Goal: Task Accomplishment & Management: Manage account settings

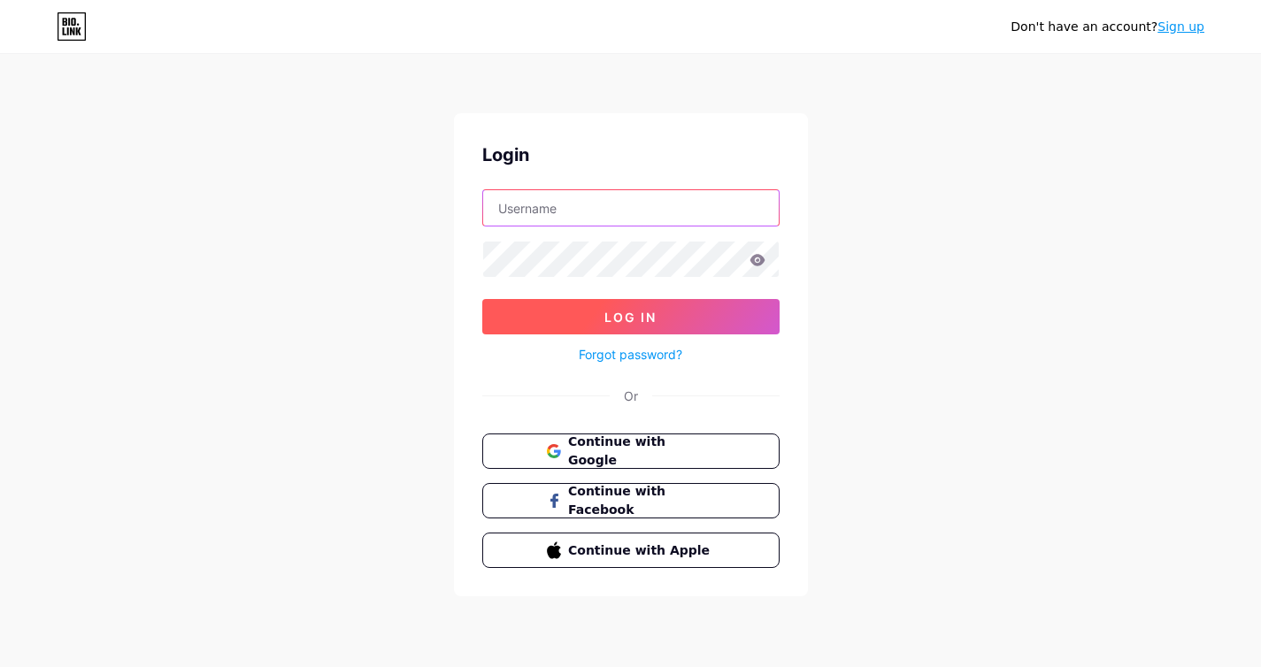
type input "[EMAIL_ADDRESS][DOMAIN_NAME]"
click at [651, 312] on span "Log In" at bounding box center [631, 317] width 52 height 15
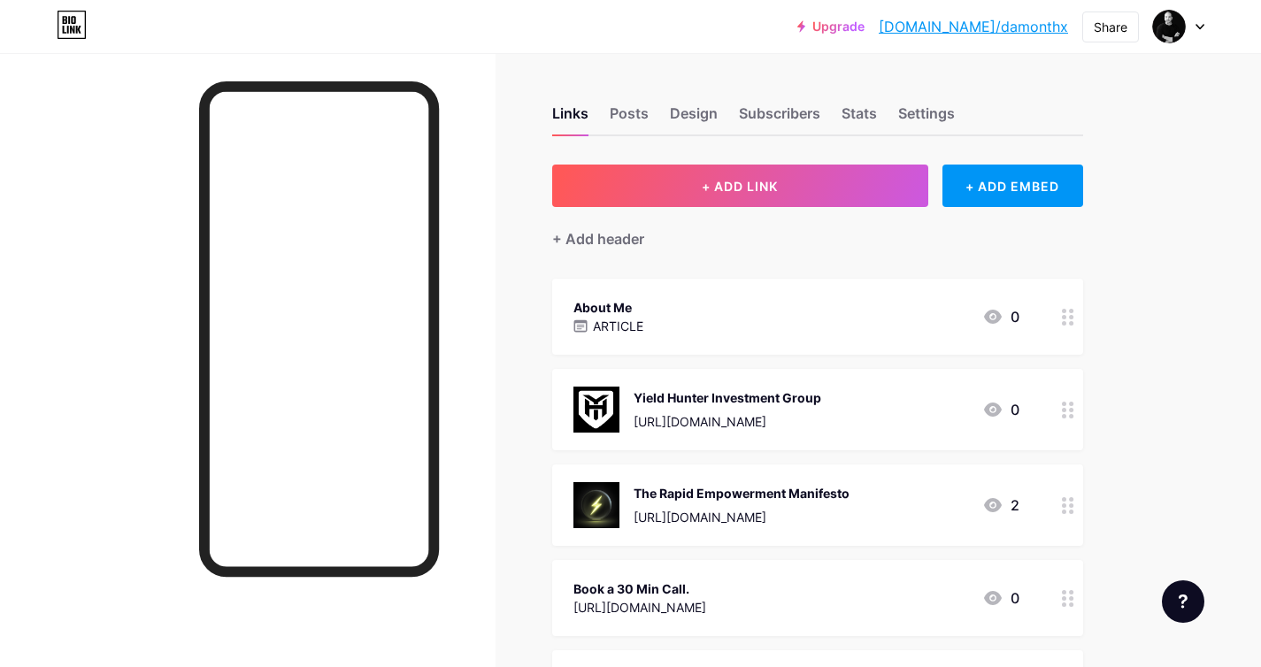
click at [635, 320] on p "ARTICLE" at bounding box center [618, 326] width 50 height 19
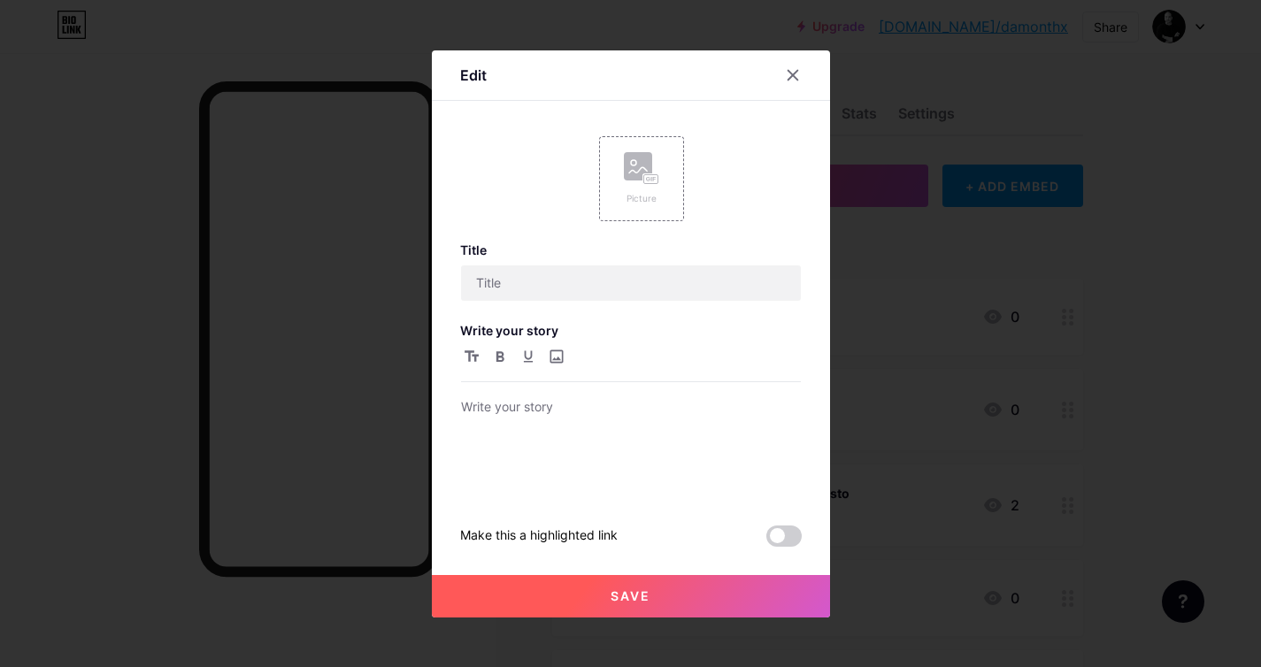
type input "About Me"
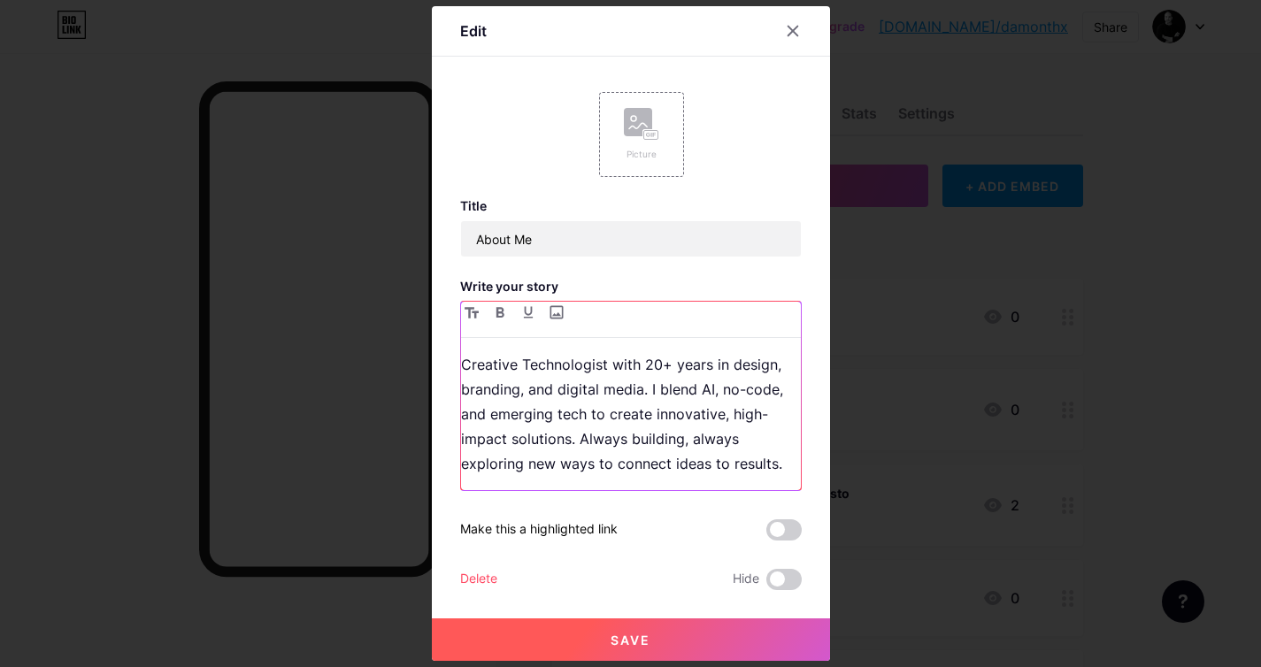
click at [703, 397] on p "Creative Technologist with 20+ years in design, branding, and digital media. I …" at bounding box center [631, 414] width 340 height 124
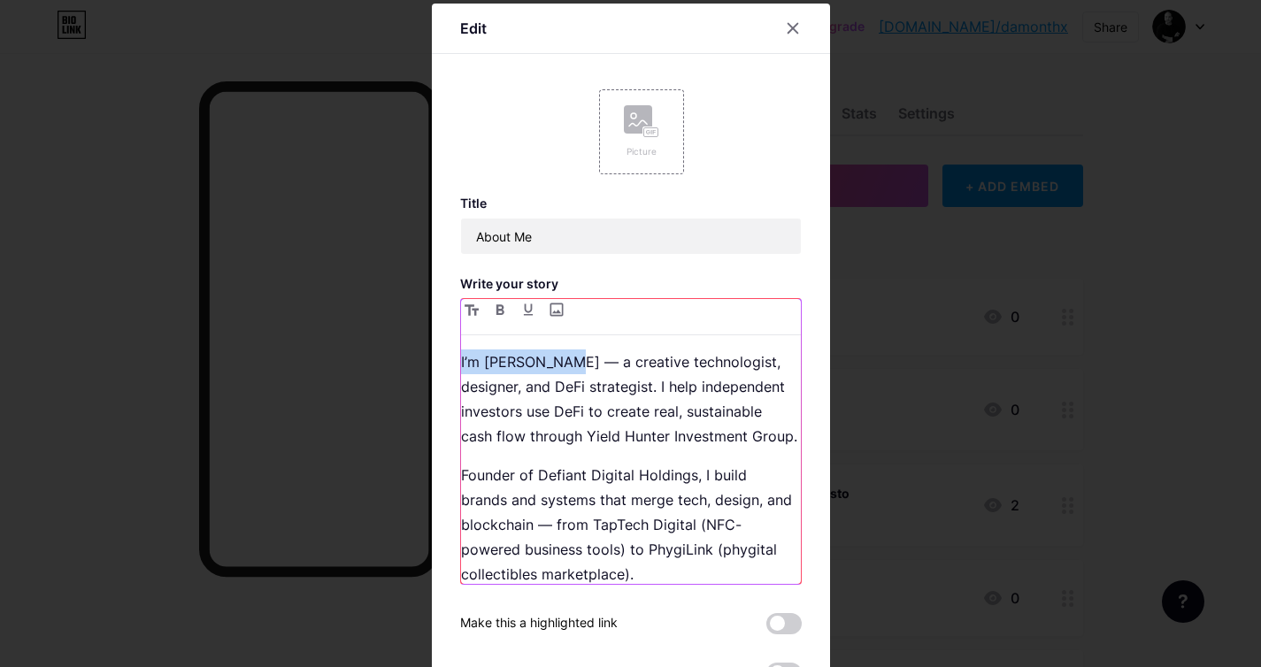
drag, startPoint x: 568, startPoint y: 362, endPoint x: 461, endPoint y: 360, distance: 107.1
click at [461, 360] on p "I’m [PERSON_NAME] — a creative technologist, designer, and DeFi strategist. I h…" at bounding box center [631, 399] width 340 height 99
click at [651, 146] on div "Picture" at bounding box center [641, 151] width 35 height 13
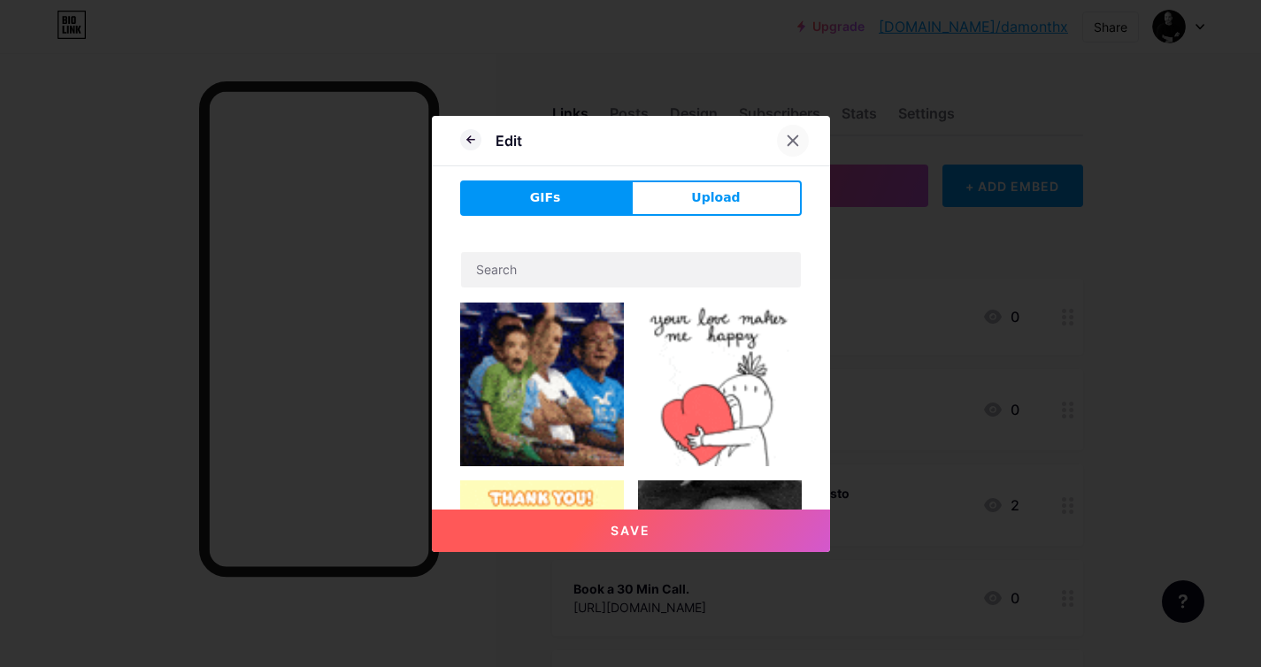
click at [786, 136] on icon at bounding box center [793, 141] width 14 height 14
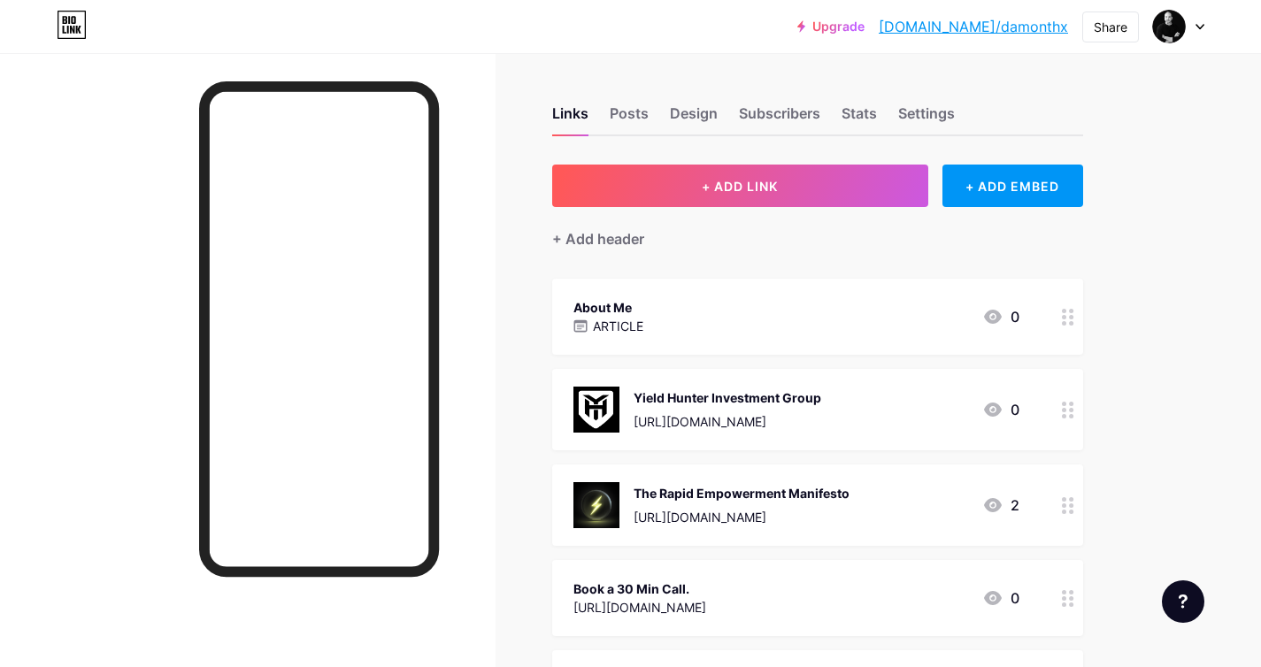
click at [868, 313] on div "About Me ARTICLE 0" at bounding box center [797, 317] width 446 height 41
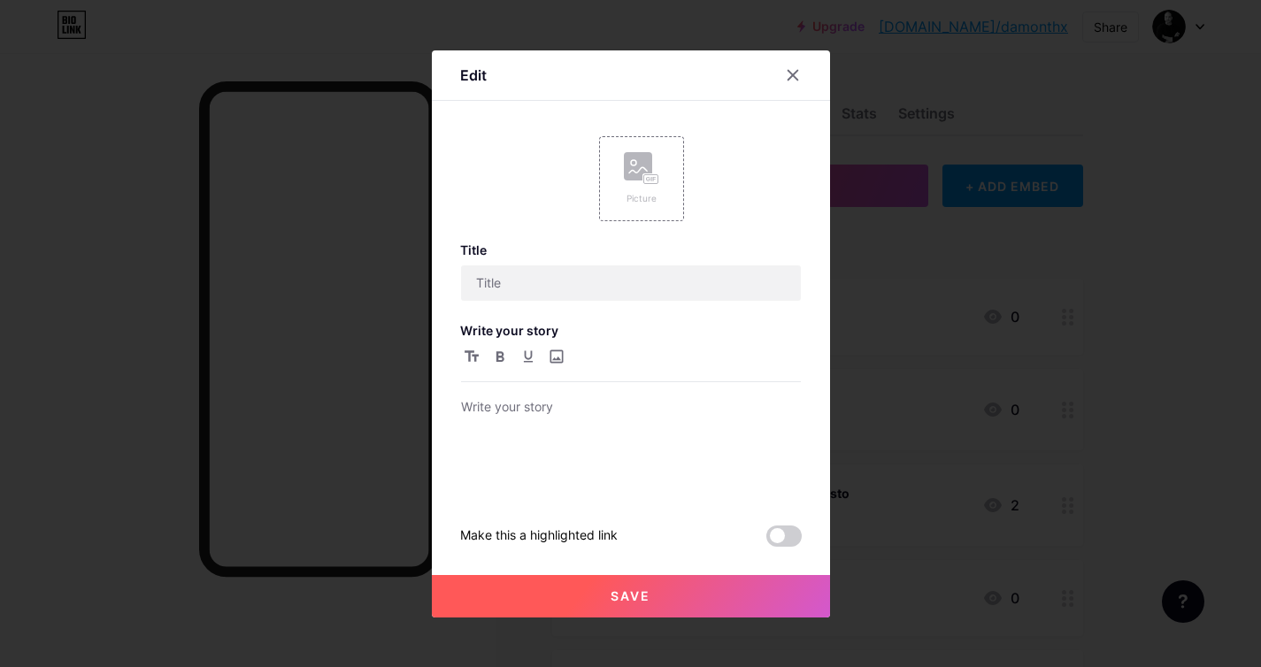
type input "About Me"
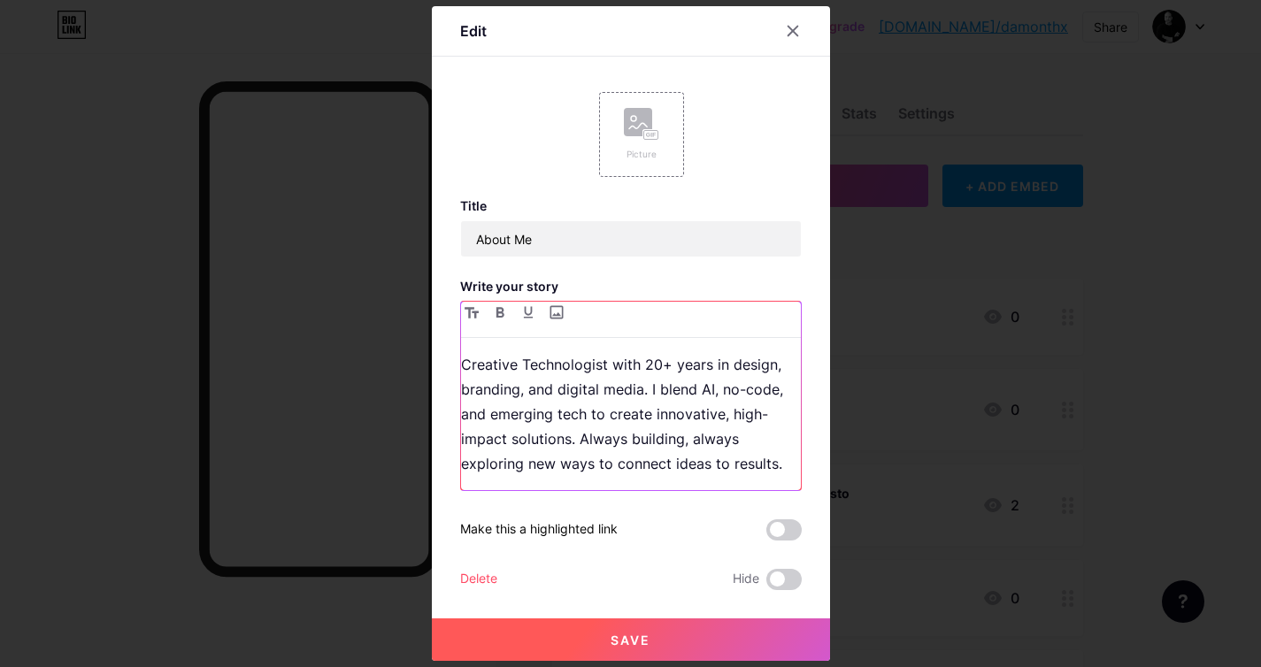
click at [605, 368] on p "Creative Technologist with 20+ years in design, branding, and digital media. I …" at bounding box center [631, 414] width 340 height 124
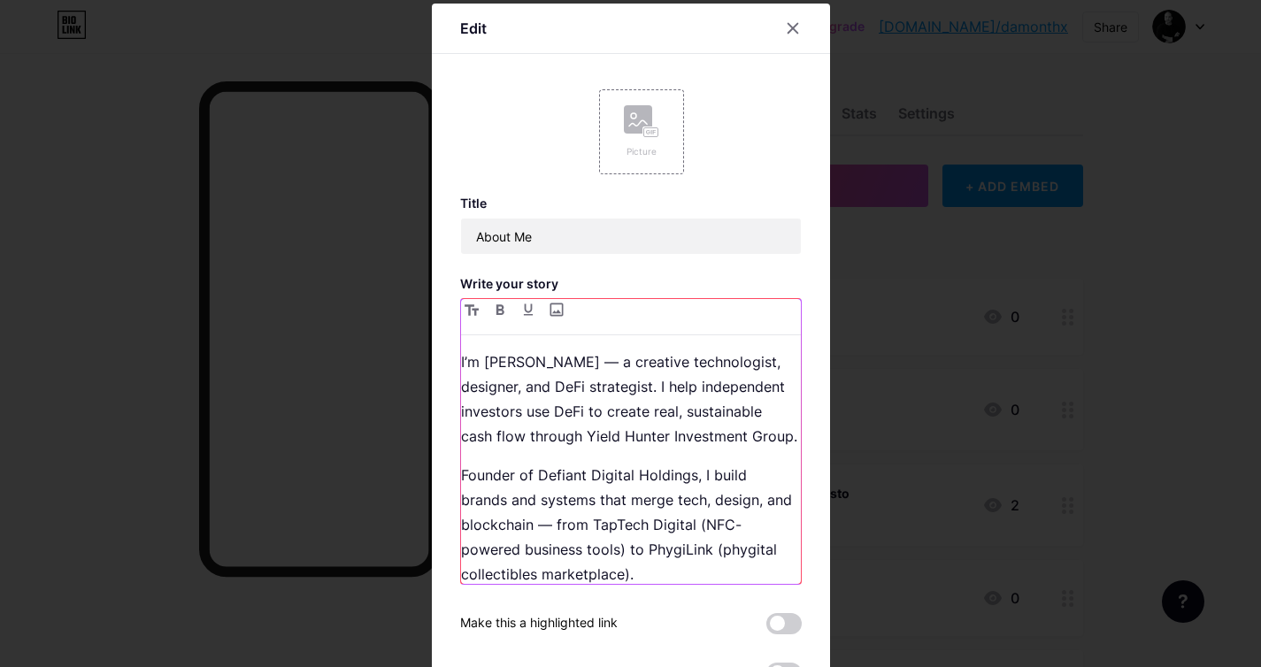
click at [568, 359] on p "I’m [PERSON_NAME] — a creative technologist, designer, and DeFi strategist. I h…" at bounding box center [631, 399] width 340 height 99
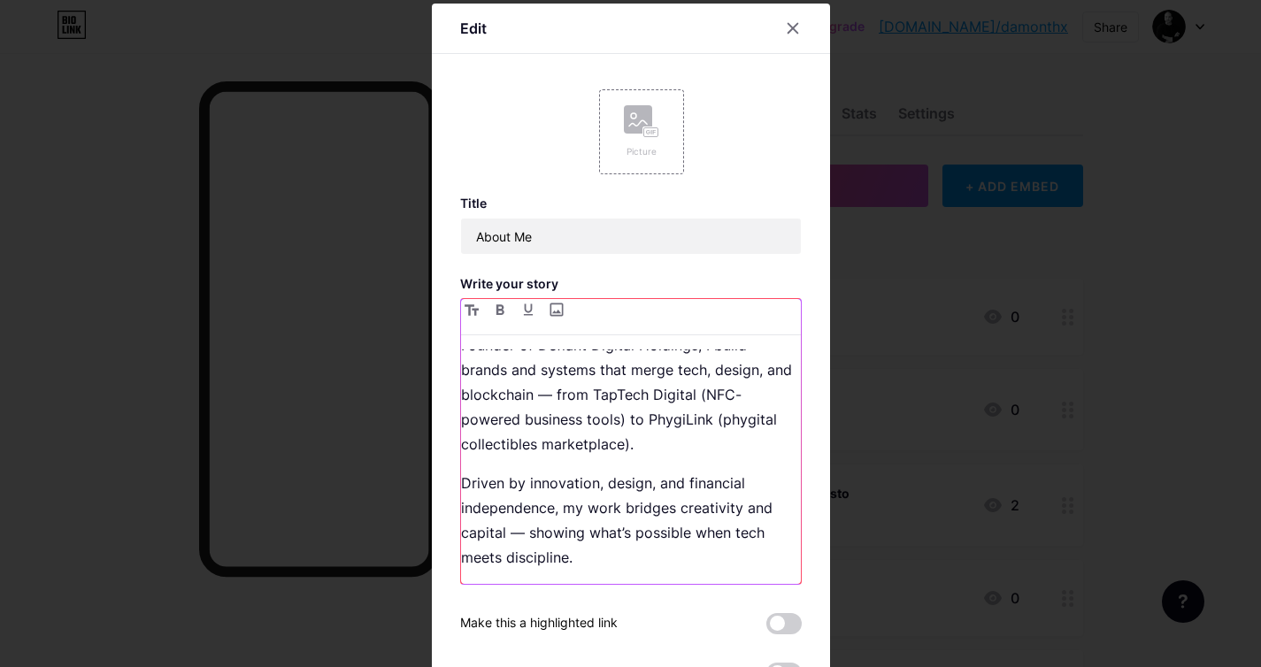
scroll to position [75, 0]
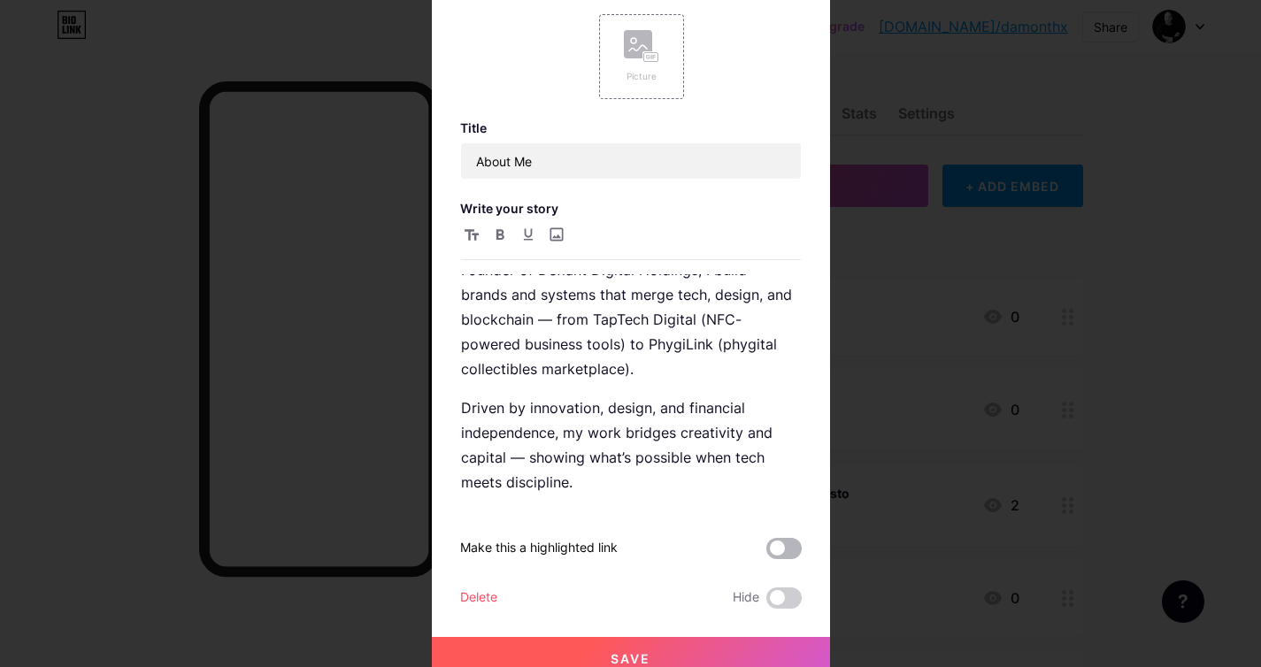
click at [776, 550] on span at bounding box center [783, 548] width 35 height 21
click at [766, 553] on input "checkbox" at bounding box center [766, 553] width 0 height 0
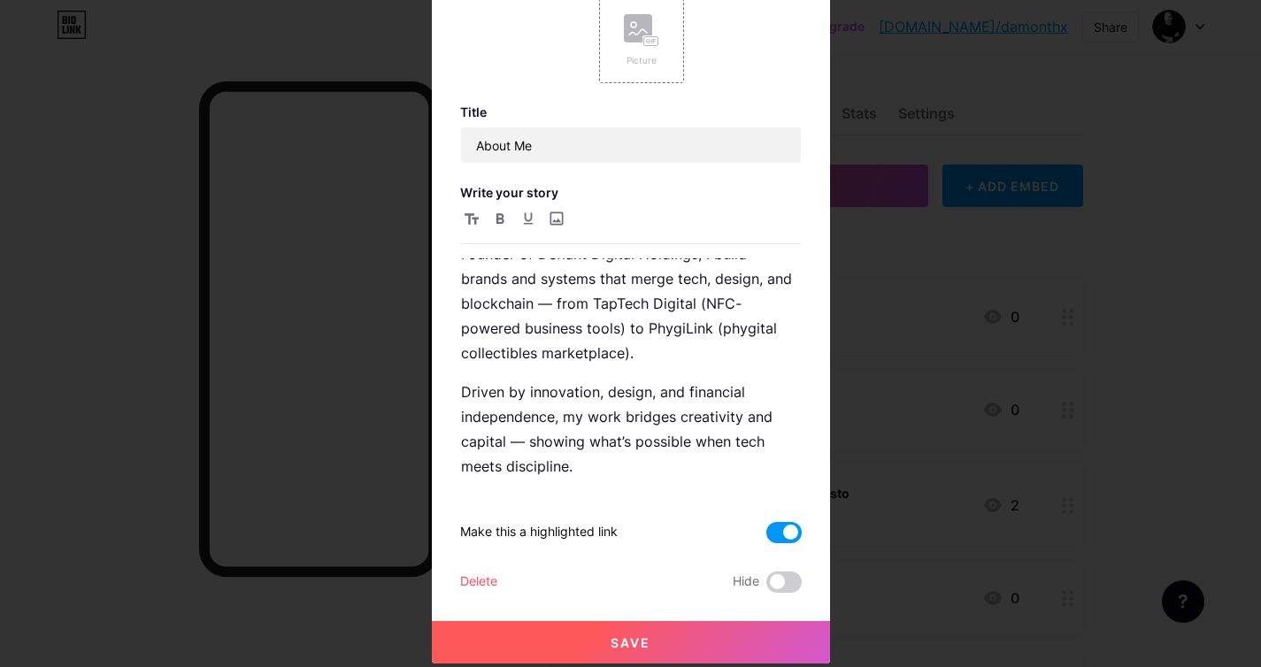
click at [627, 638] on span "Save" at bounding box center [631, 642] width 40 height 15
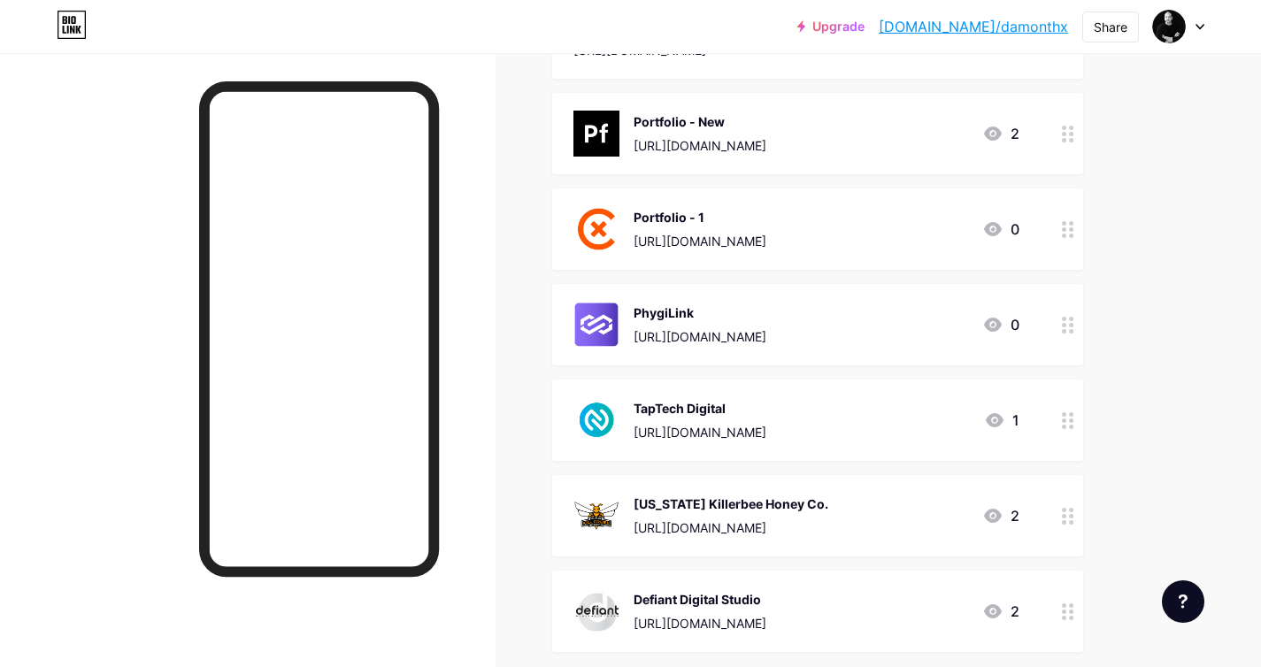
scroll to position [560, 0]
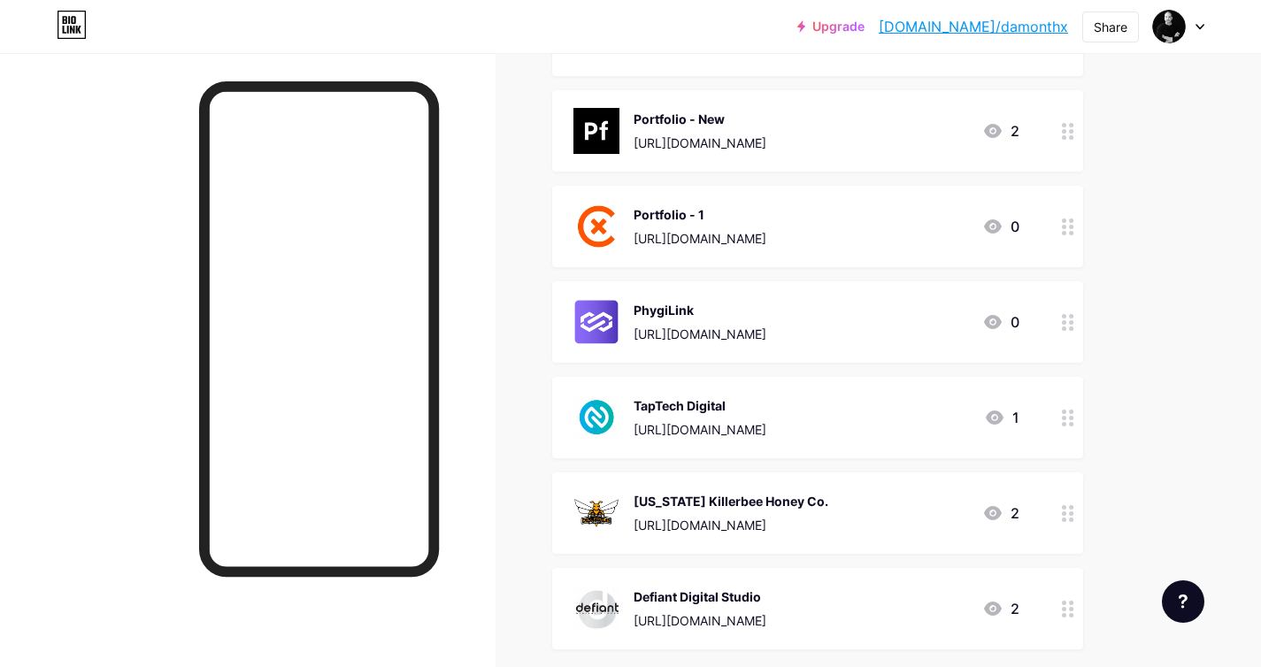
click at [1065, 226] on circle at bounding box center [1064, 227] width 4 height 4
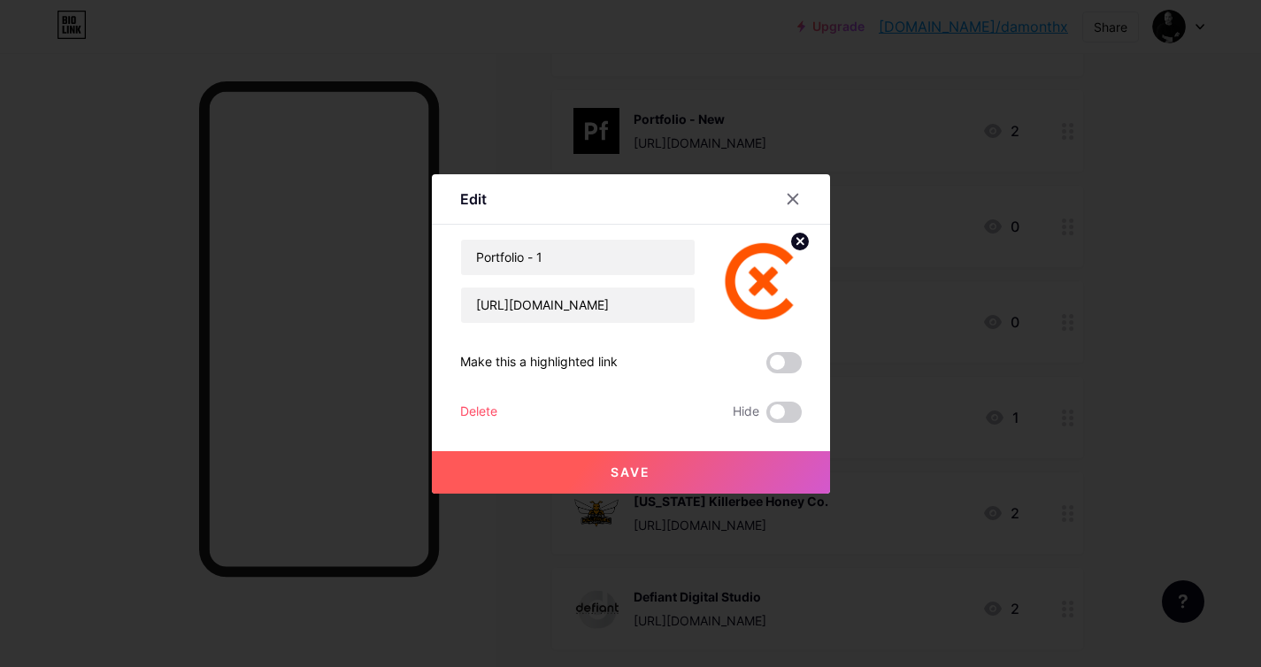
click at [473, 412] on div "Delete" at bounding box center [478, 412] width 37 height 21
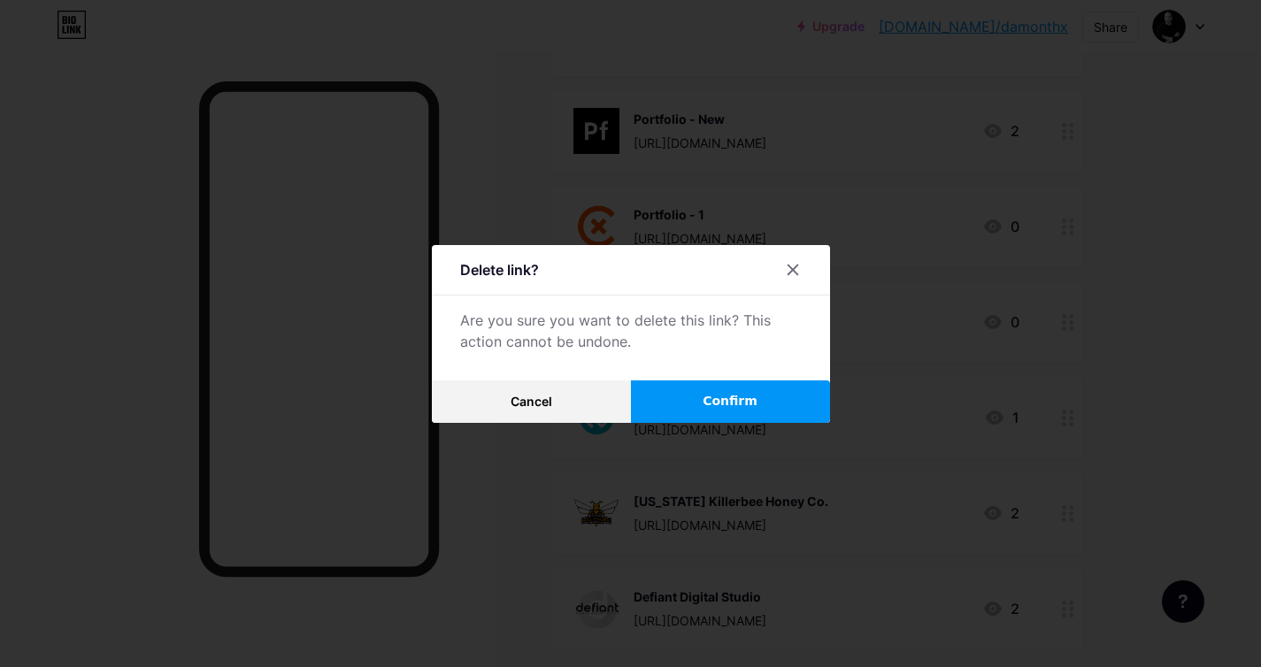
click at [665, 399] on button "Confirm" at bounding box center [730, 402] width 199 height 42
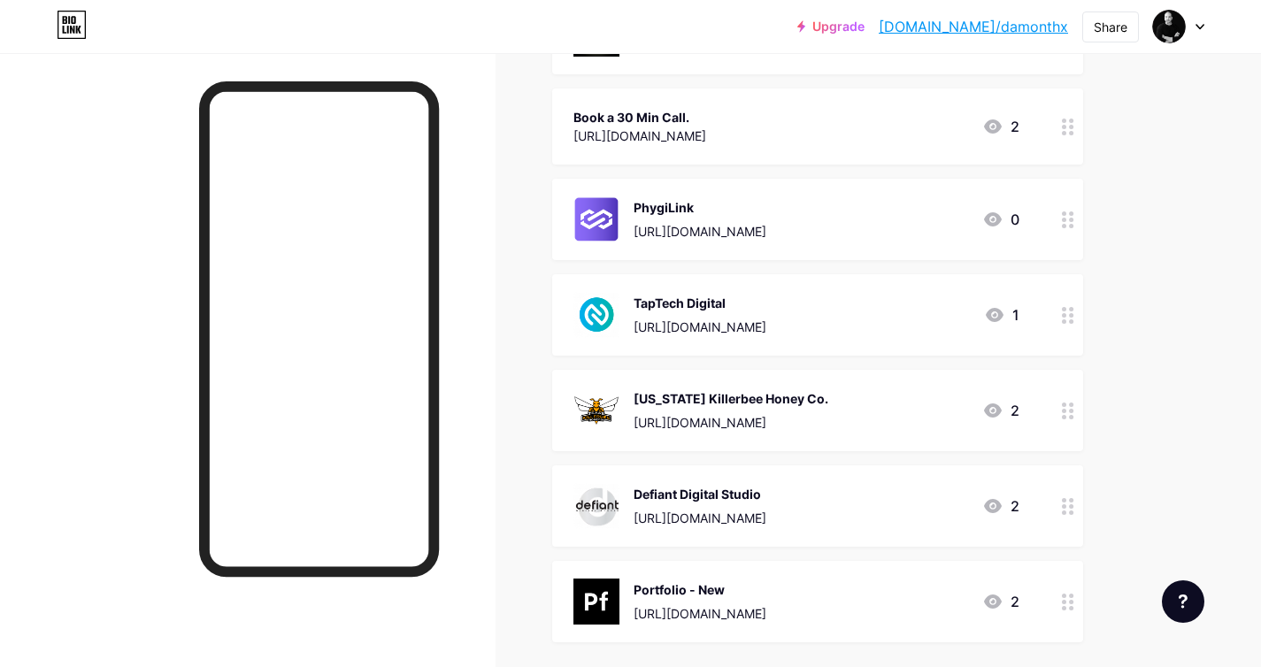
scroll to position [497, 0]
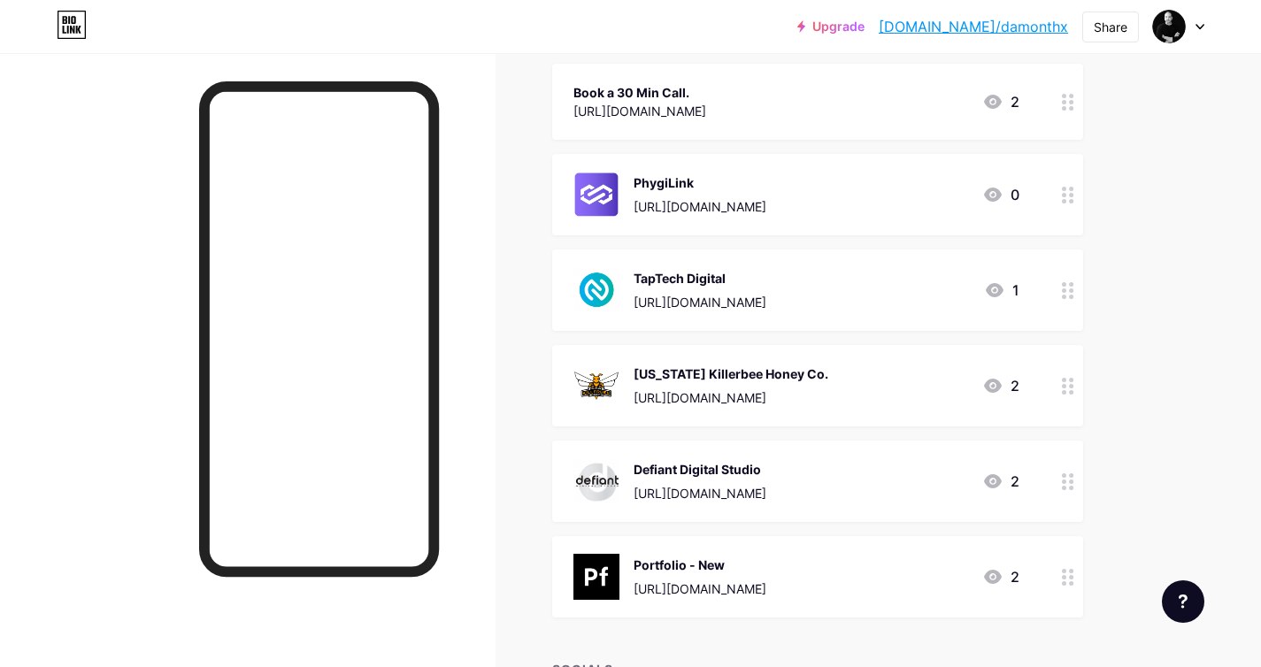
click at [1067, 489] on div at bounding box center [1068, 481] width 30 height 81
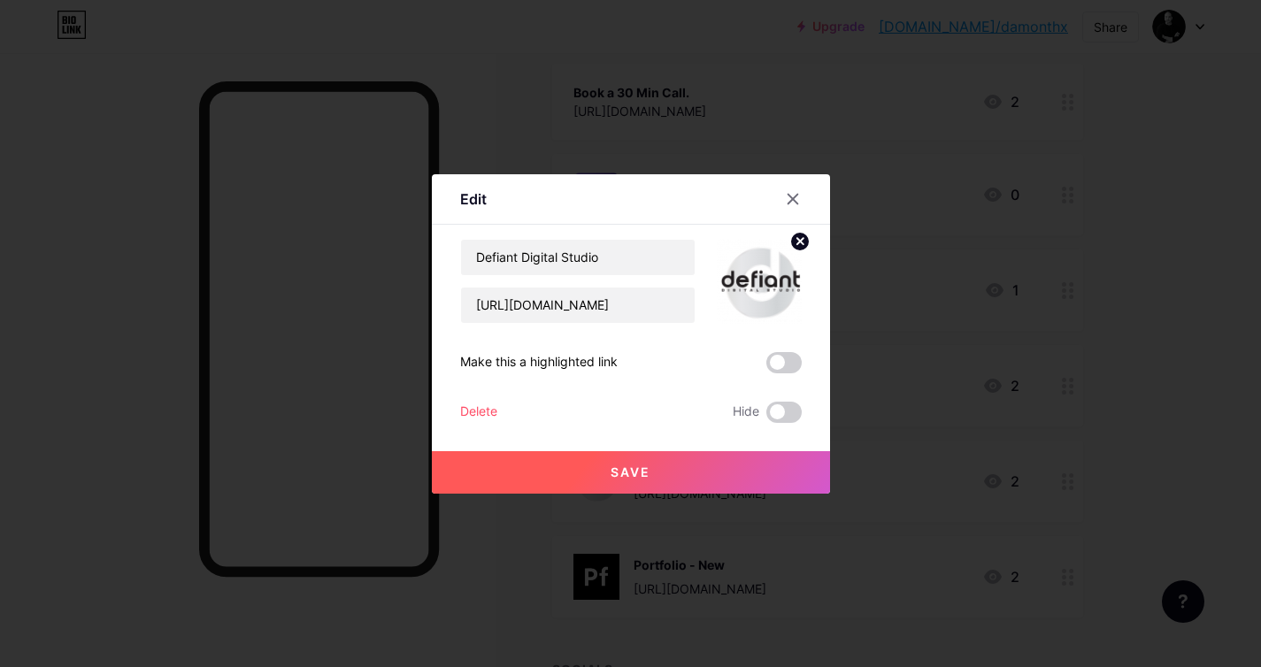
click at [477, 413] on div "Delete" at bounding box center [478, 412] width 37 height 21
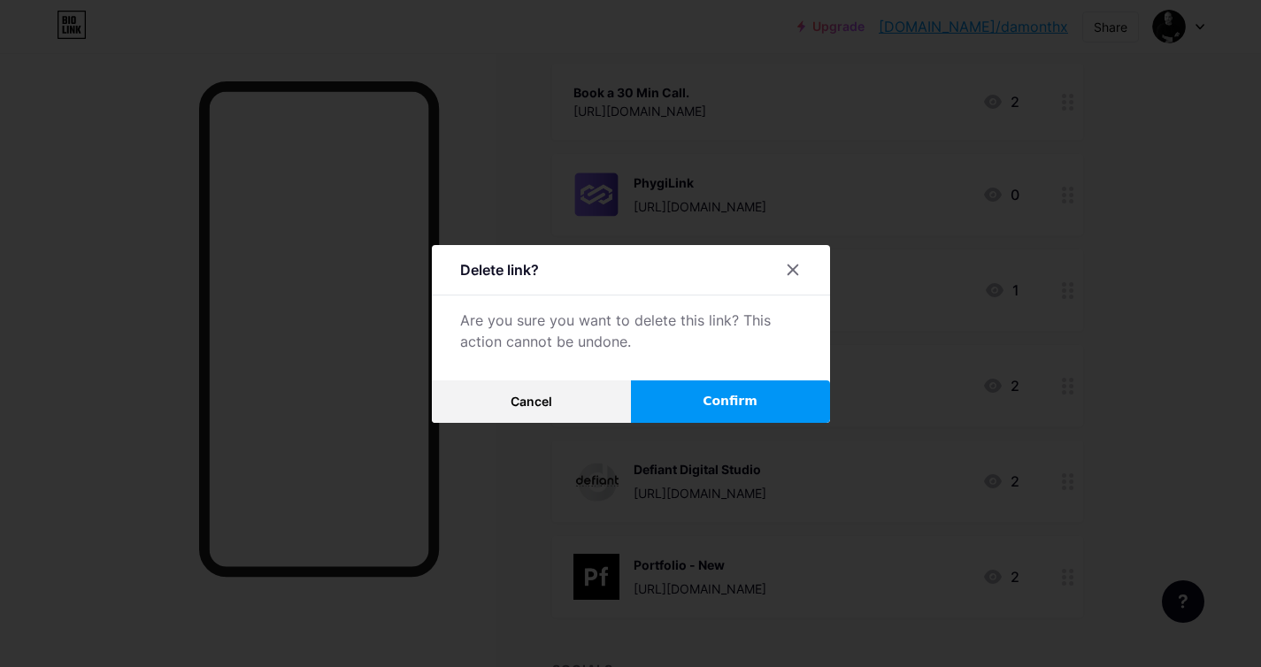
click at [707, 411] on button "Confirm" at bounding box center [730, 402] width 199 height 42
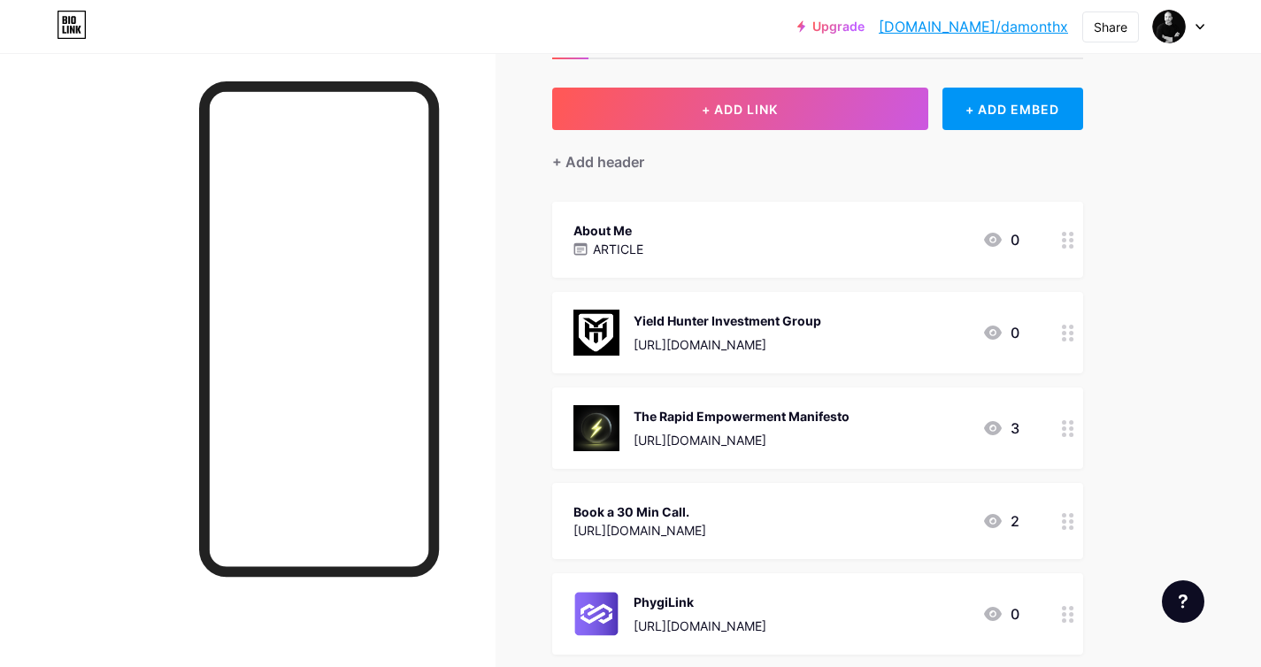
scroll to position [0, 0]
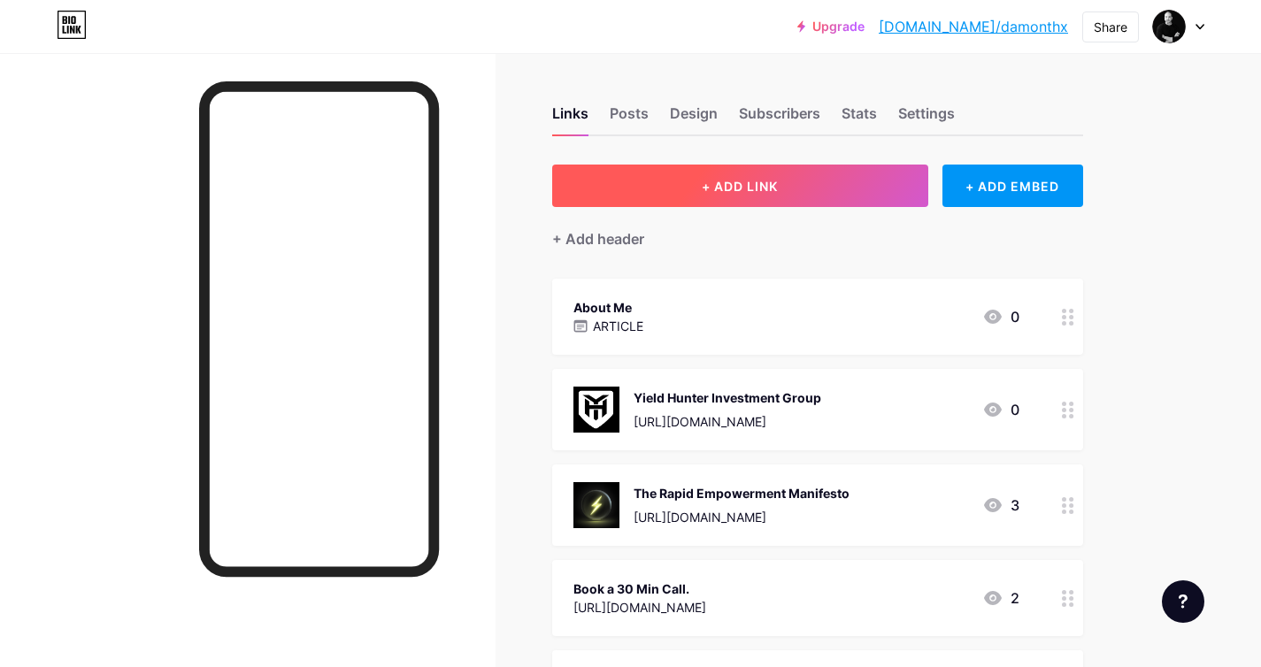
click at [773, 180] on span "+ ADD LINK" at bounding box center [740, 186] width 76 height 15
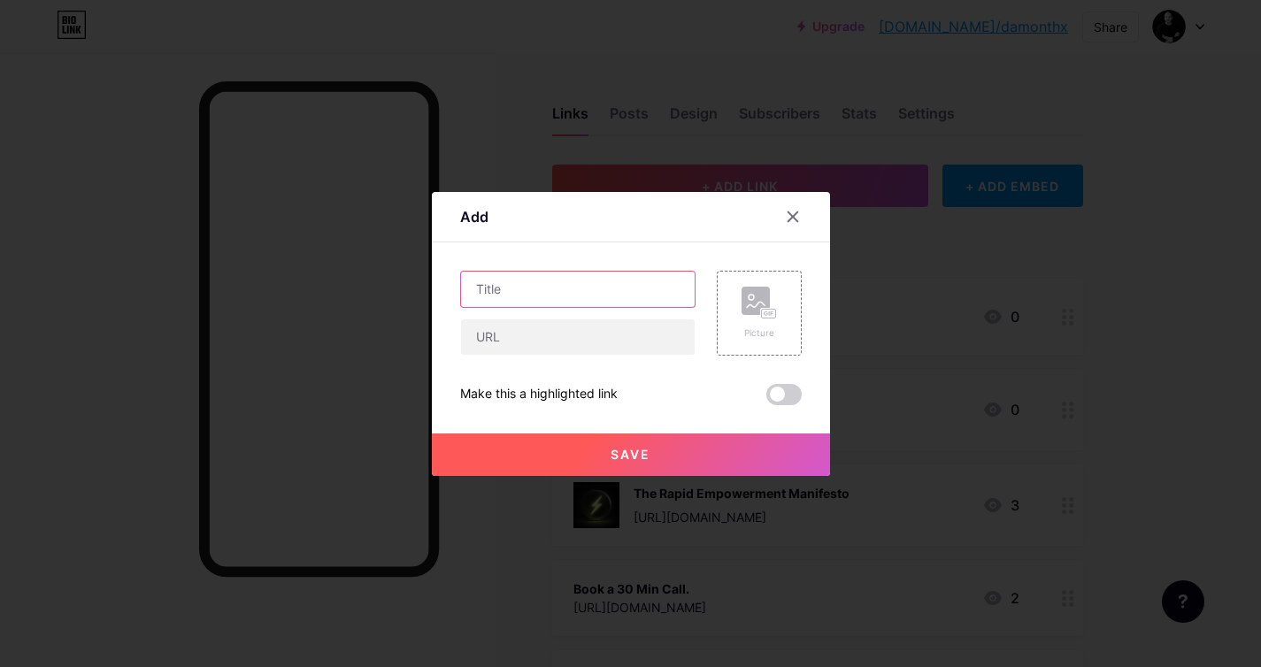
click at [537, 290] on input "text" at bounding box center [578, 289] width 234 height 35
type input "Defiant Digital Holdings"
click at [540, 342] on input "text" at bounding box center [578, 337] width 234 height 35
paste input "[URL][DOMAIN_NAME]"
type input "[URL][DOMAIN_NAME]"
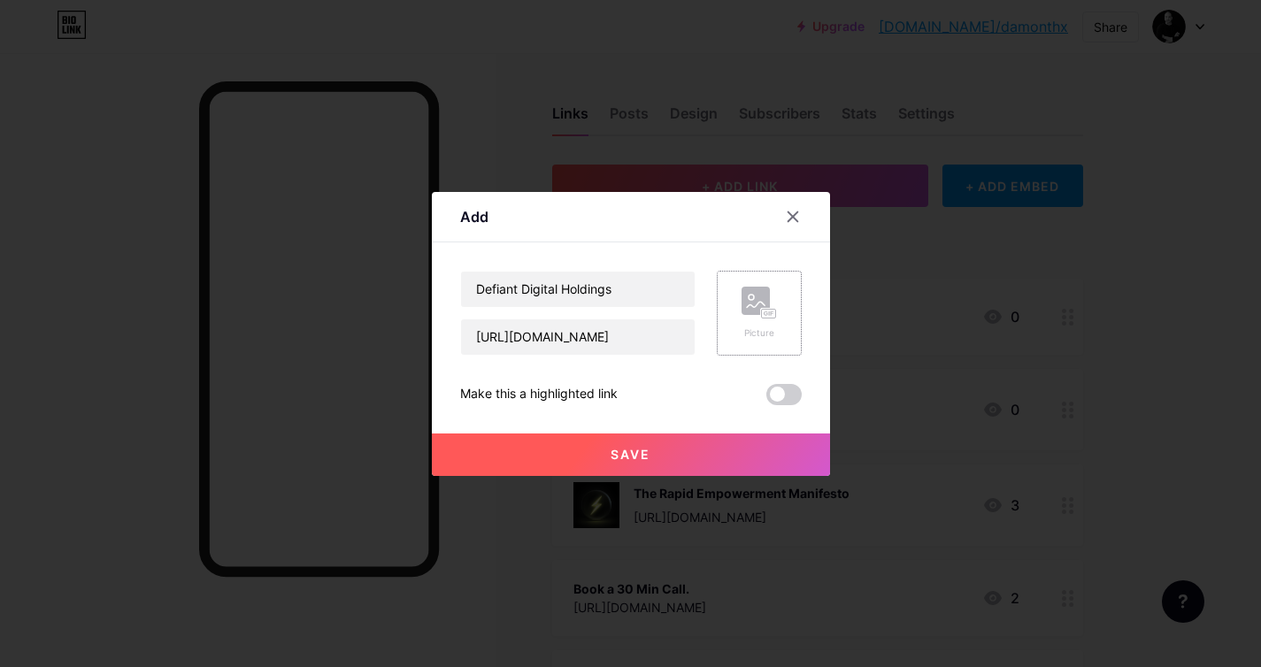
click at [742, 320] on div "Picture" at bounding box center [759, 313] width 35 height 53
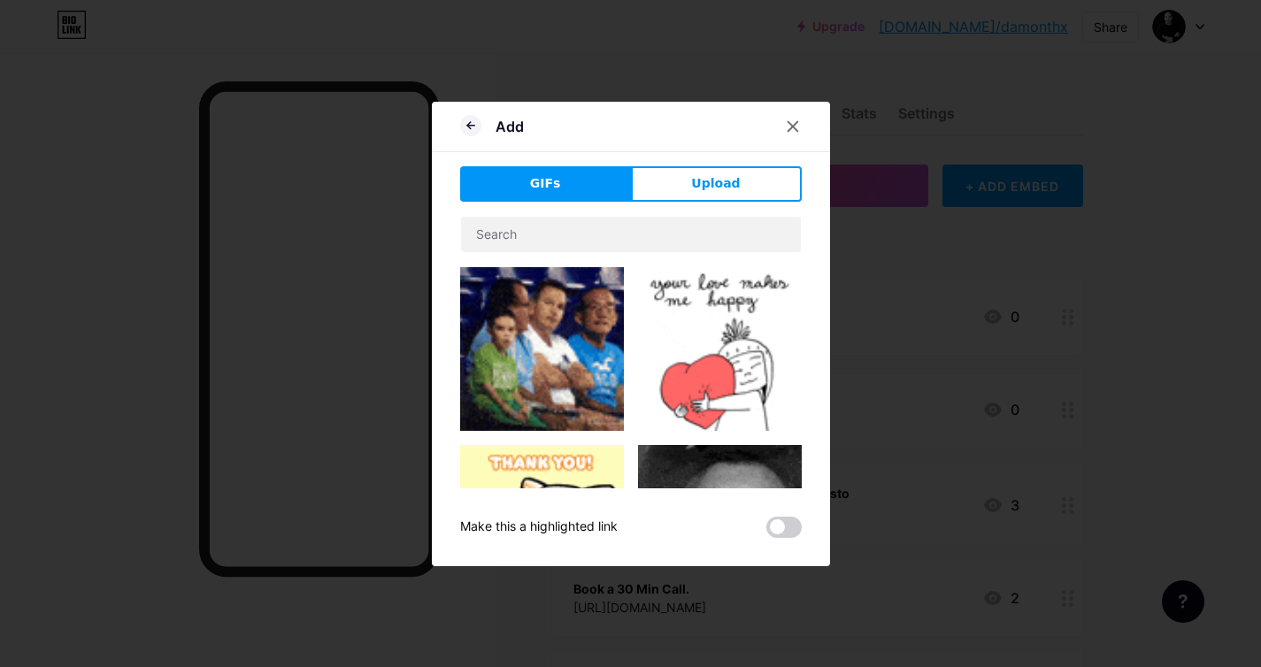
click at [708, 189] on span "Upload" at bounding box center [715, 183] width 49 height 19
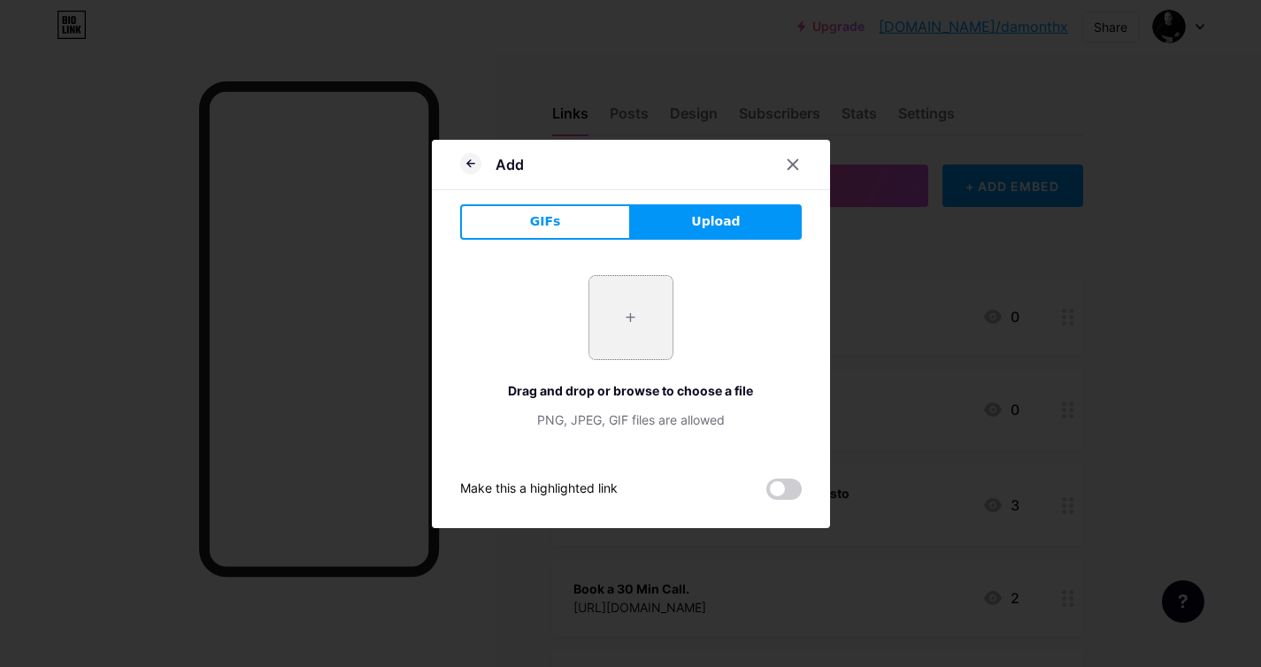
click at [642, 306] on input "file" at bounding box center [630, 317] width 83 height 83
